Goal: Use online tool/utility: Utilize a website feature to perform a specific function

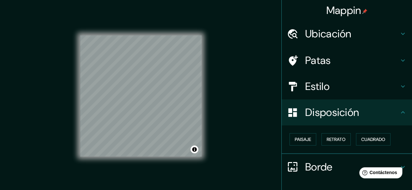
scroll to position [44, 0]
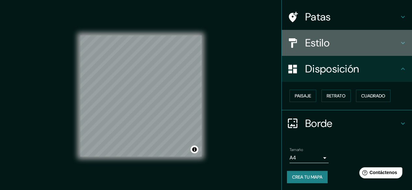
click at [392, 47] on h4 "Estilo" at bounding box center [352, 42] width 94 height 13
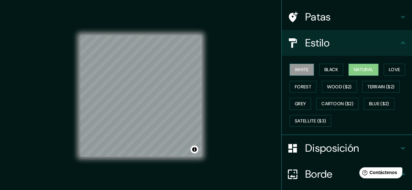
click at [299, 69] on button "White" at bounding box center [301, 70] width 24 height 12
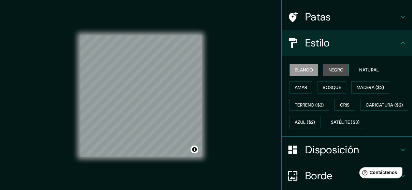
click at [337, 68] on font "Negro" at bounding box center [335, 70] width 15 height 6
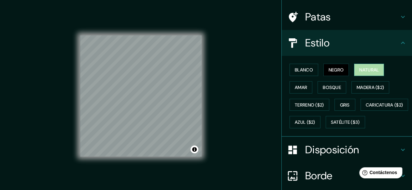
click at [372, 68] on font "Natural" at bounding box center [369, 70] width 20 height 6
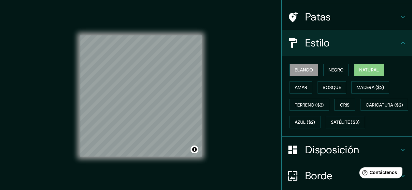
click at [299, 70] on font "Blanco" at bounding box center [303, 70] width 18 height 6
click at [180, 160] on div "© Mapbox © OpenStreetMap Improve this map" at bounding box center [140, 95] width 121 height 171
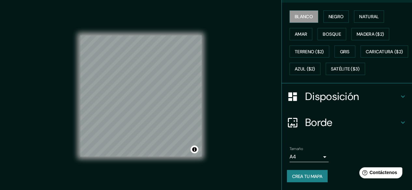
scroll to position [12, 0]
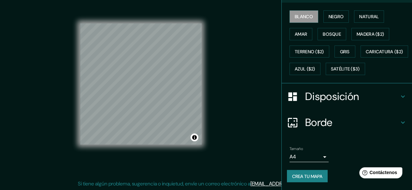
click at [388, 96] on h4 "Disposición" at bounding box center [352, 96] width 94 height 13
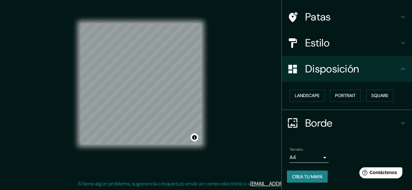
scroll to position [44, 0]
click at [305, 93] on font "Paisaje" at bounding box center [302, 96] width 16 height 6
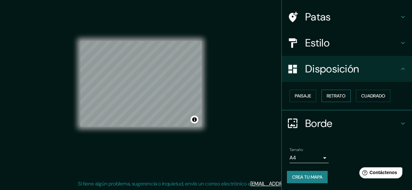
click at [330, 95] on font "Retrato" at bounding box center [335, 96] width 19 height 6
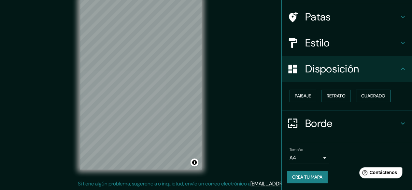
click at [369, 98] on font "Cuadrado" at bounding box center [373, 96] width 24 height 6
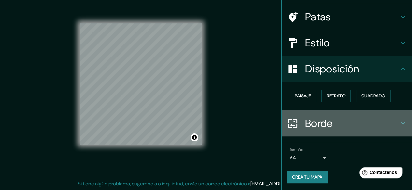
click at [377, 123] on h4 "Borde" at bounding box center [352, 123] width 94 height 13
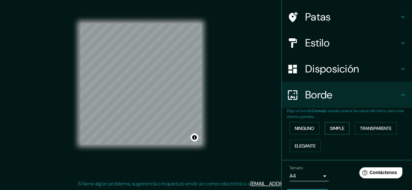
click at [336, 127] on font "Simple" at bounding box center [337, 129] width 14 height 6
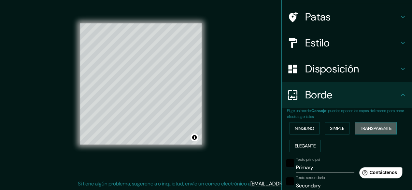
click at [370, 127] on font "Transparente" at bounding box center [375, 129] width 32 height 6
click at [311, 127] on button "Ninguno" at bounding box center [304, 128] width 30 height 12
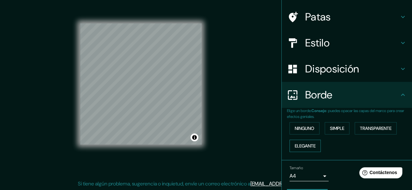
click at [314, 145] on button "Elegante" at bounding box center [304, 146] width 31 height 12
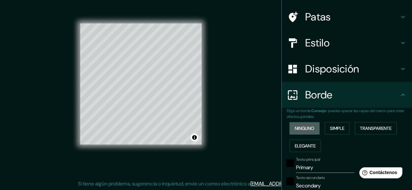
click at [304, 126] on font "Ninguno" at bounding box center [304, 129] width 20 height 6
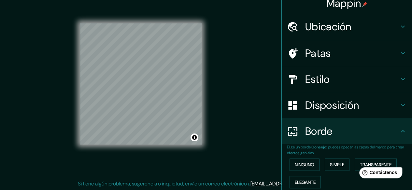
scroll to position [0, 0]
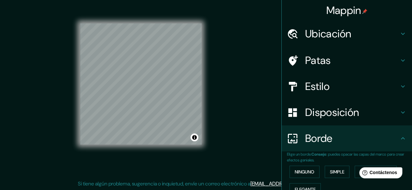
click at [250, 77] on div "Mappin Ubicación Huillapima, [GEOGRAPHIC_DATA], [GEOGRAPHIC_DATA], [GEOGRAPHIC_…" at bounding box center [206, 89] width 412 height 203
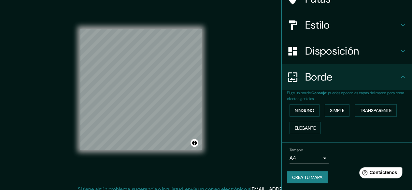
scroll to position [12, 0]
